Goal: Task Accomplishment & Management: Use online tool/utility

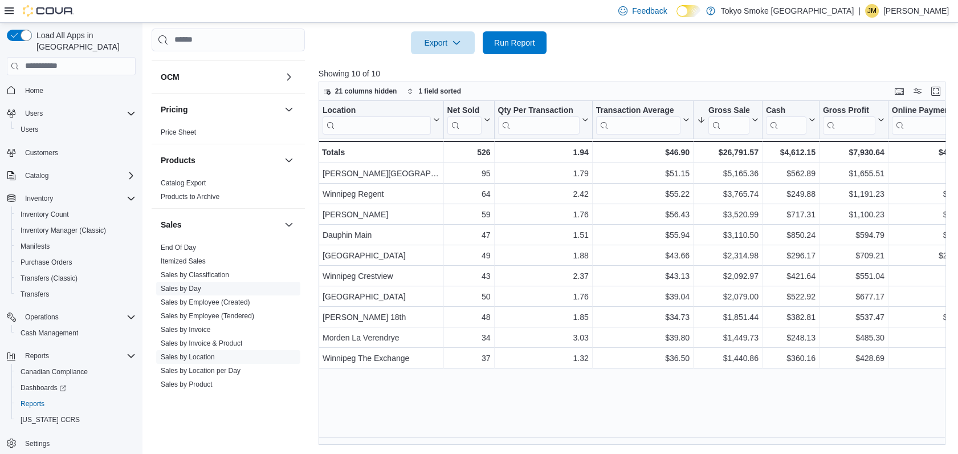
scroll to position [552, 0]
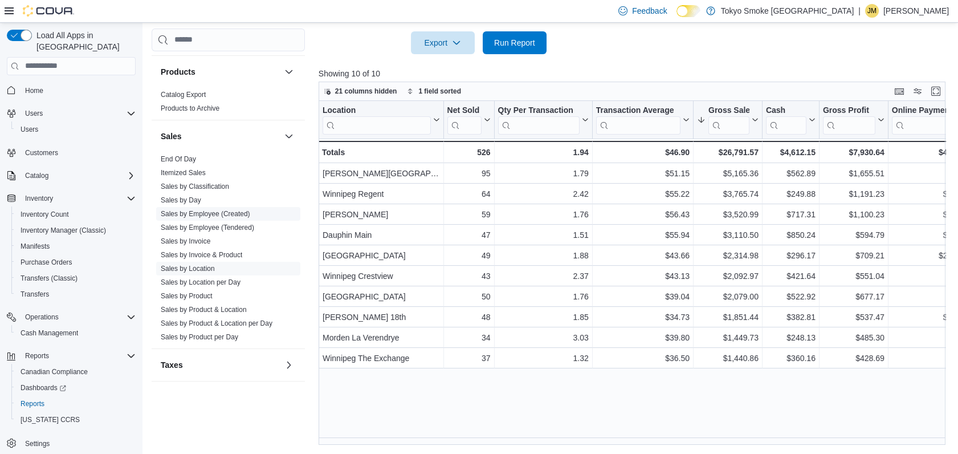
click at [210, 215] on link "Sales by Employee (Created)" at bounding box center [205, 214] width 89 height 8
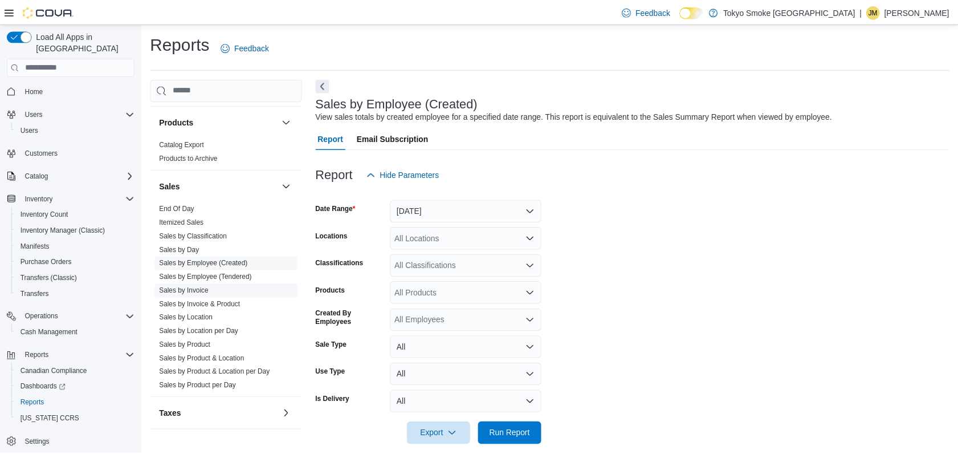
scroll to position [15, 0]
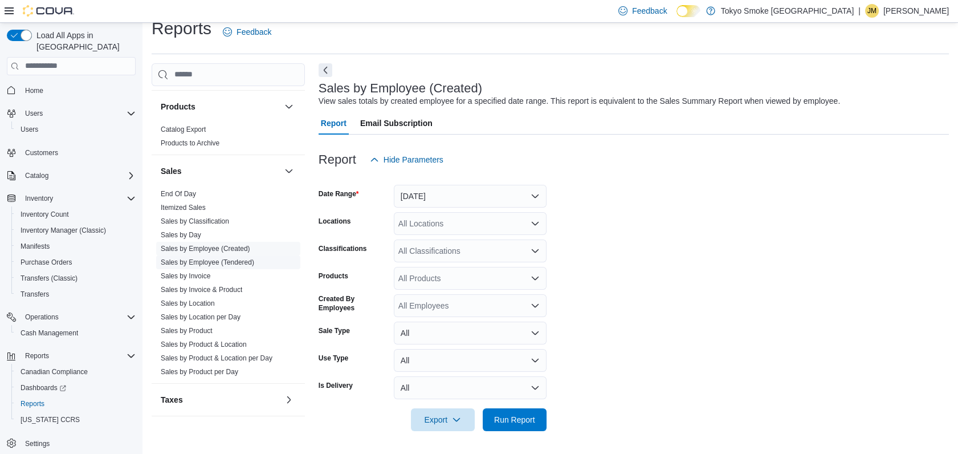
click at [214, 260] on link "Sales by Employee (Tendered)" at bounding box center [207, 262] width 93 height 8
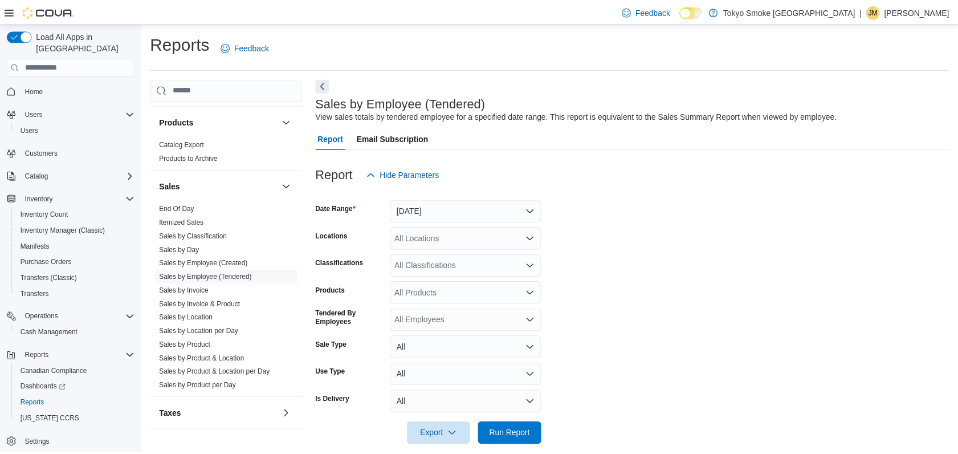
scroll to position [15, 0]
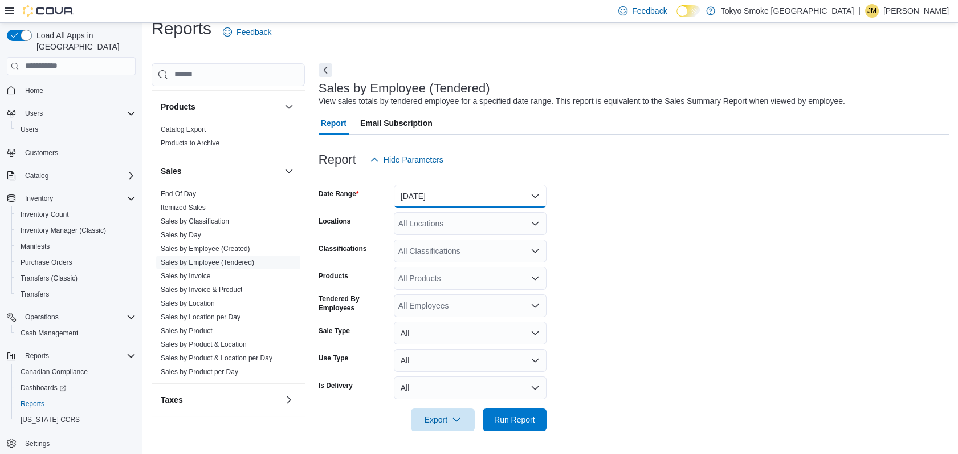
click at [436, 193] on button "[DATE]" at bounding box center [470, 196] width 153 height 23
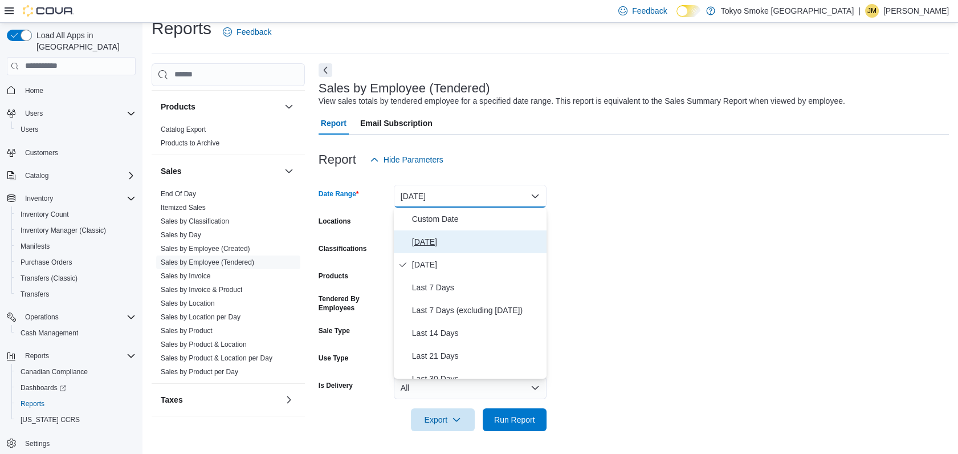
click at [438, 242] on span "[DATE]" at bounding box center [477, 242] width 130 height 14
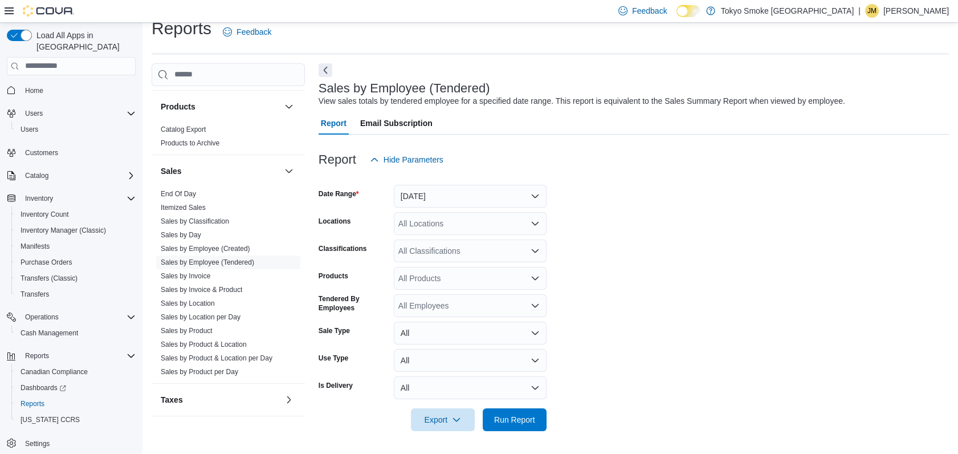
click at [440, 231] on div "All Locations" at bounding box center [470, 223] width 153 height 23
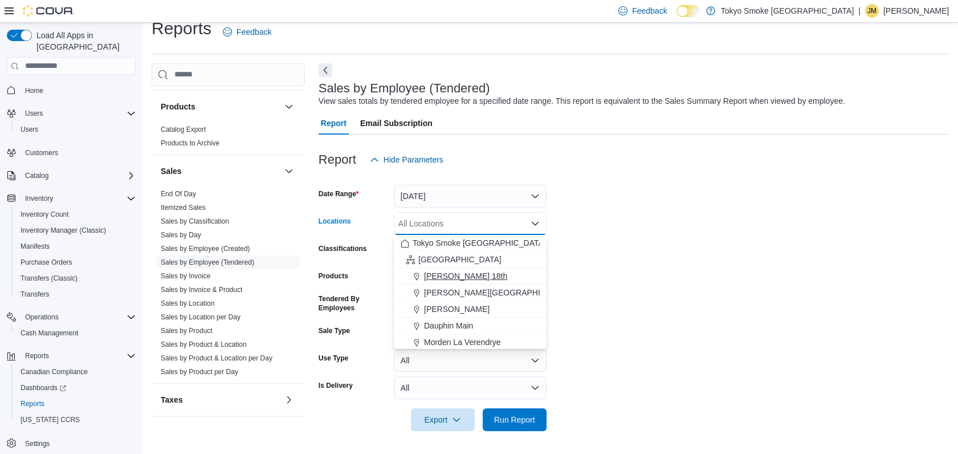
click at [449, 270] on span "[PERSON_NAME] 18th" at bounding box center [465, 275] width 83 height 11
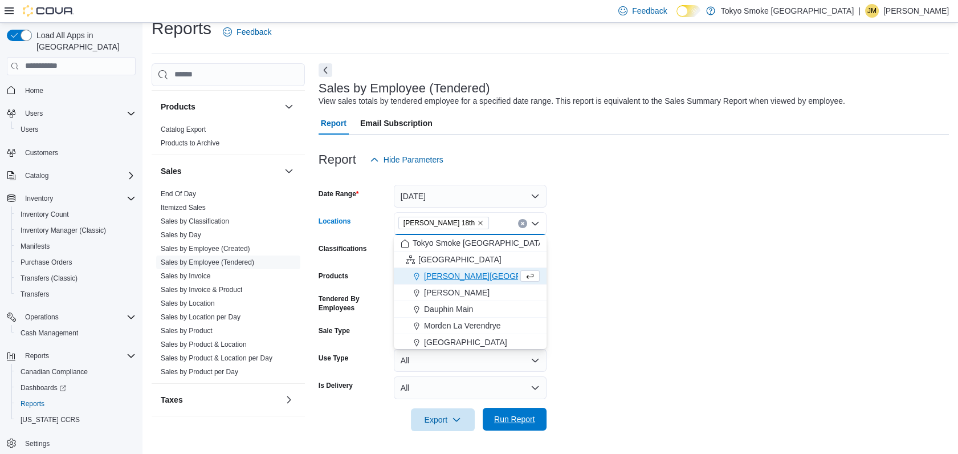
click at [517, 414] on span "Run Report" at bounding box center [514, 418] width 41 height 11
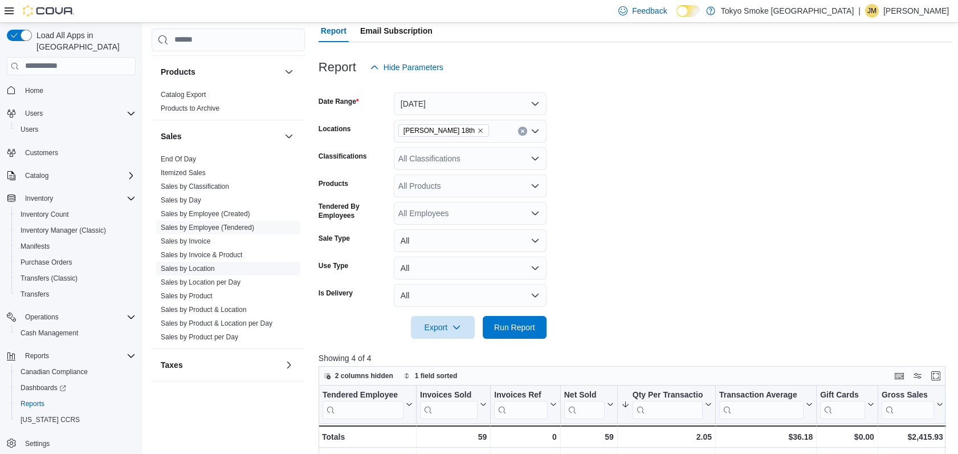
scroll to position [126, 0]
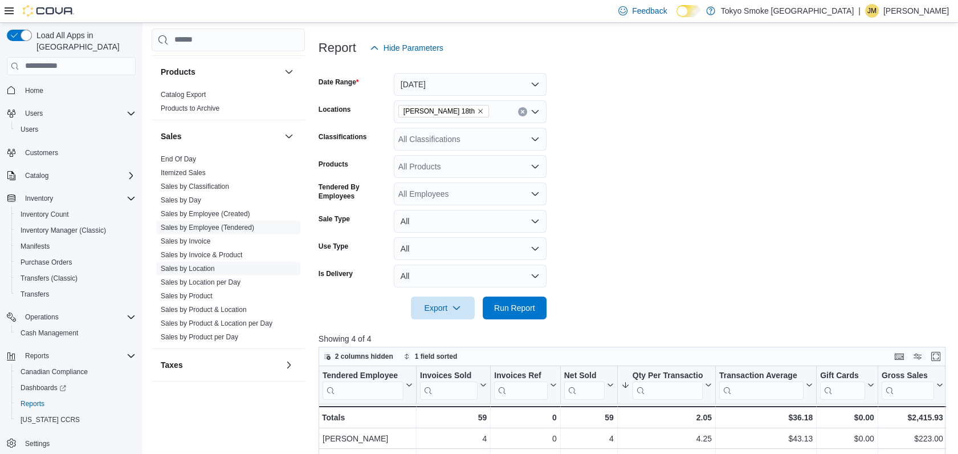
click at [202, 267] on link "Sales by Location" at bounding box center [188, 268] width 54 height 8
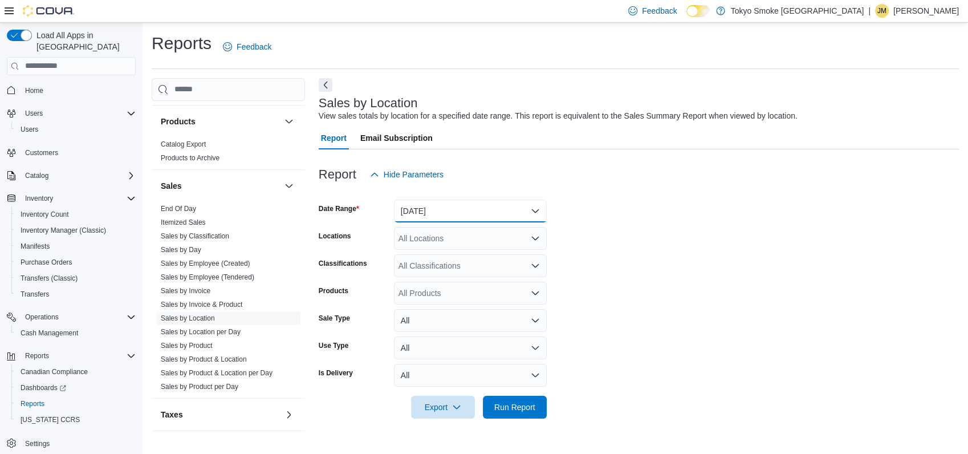
click at [438, 213] on button "[DATE]" at bounding box center [470, 210] width 153 height 23
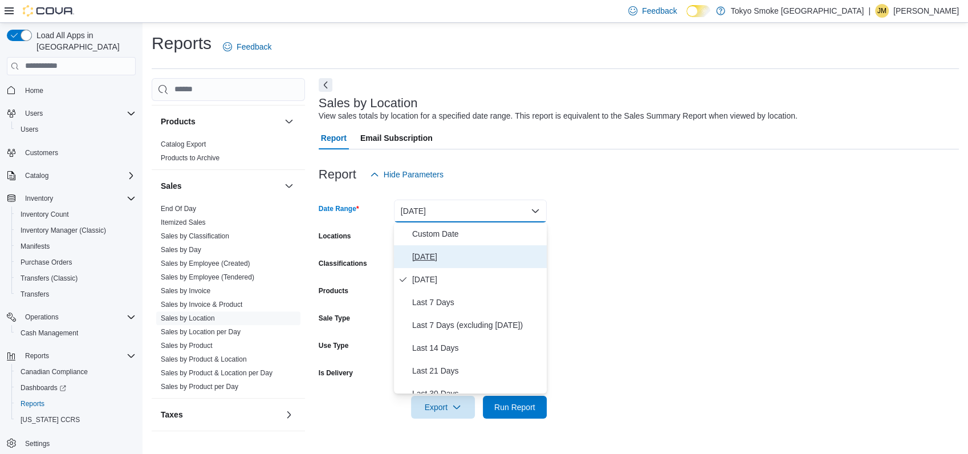
click at [432, 255] on span "[DATE]" at bounding box center [477, 257] width 130 height 14
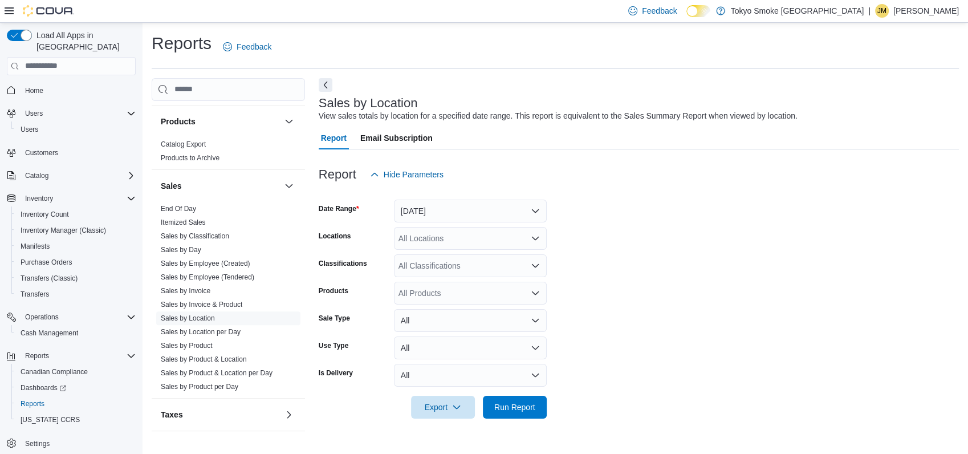
click at [431, 244] on div "All Locations" at bounding box center [470, 238] width 153 height 23
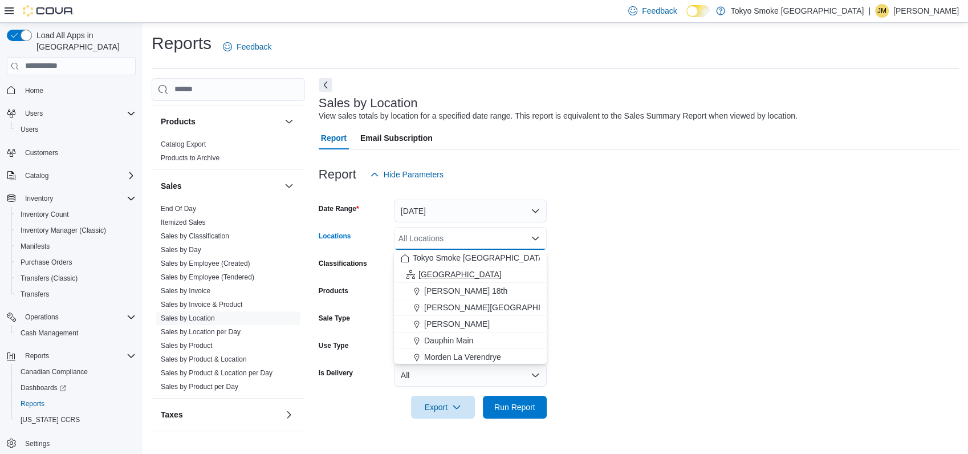
click at [442, 274] on span "[GEOGRAPHIC_DATA]" at bounding box center [459, 273] width 83 height 11
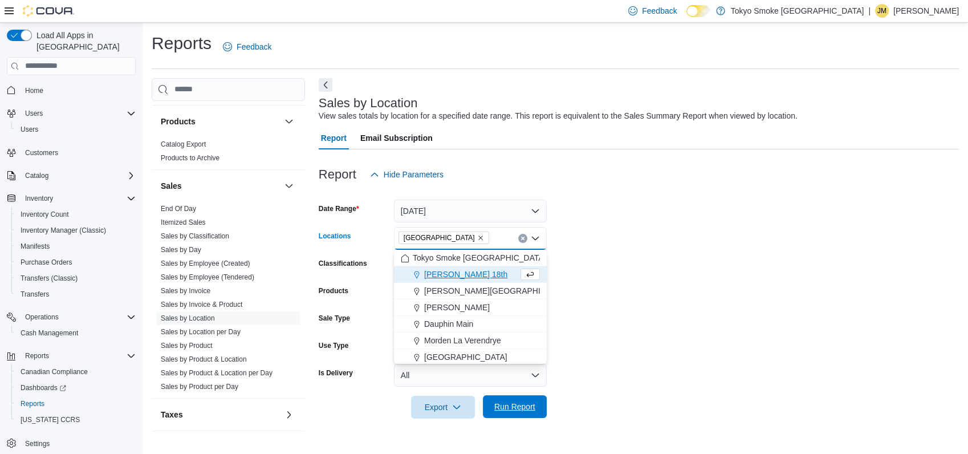
click at [527, 401] on span "Run Report" at bounding box center [514, 406] width 41 height 11
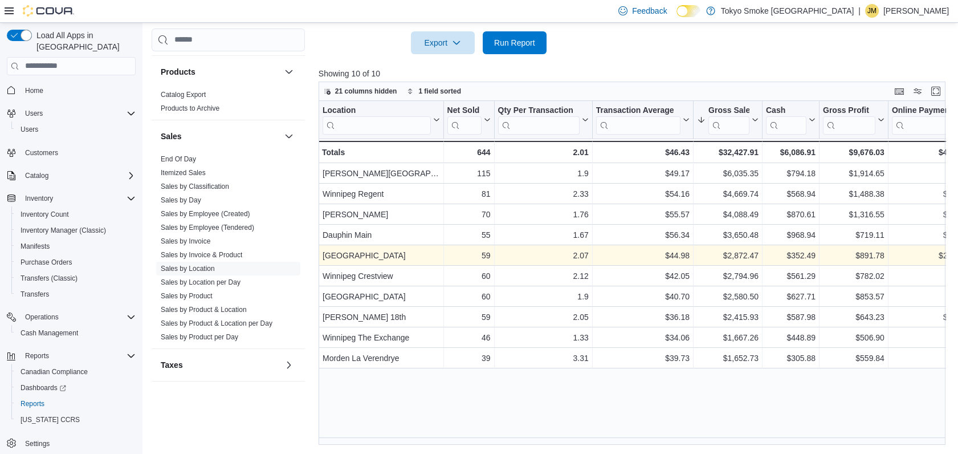
scroll to position [364, 0]
